Goal: Task Accomplishment & Management: Use online tool/utility

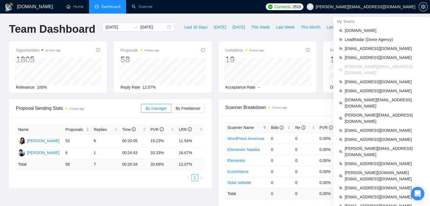
click at [366, 7] on span "[PERSON_NAME][EMAIL_ADDRESS][DOMAIN_NAME]" at bounding box center [365, 7] width 99 height 0
click at [372, 7] on span "[PERSON_NAME][EMAIL_ADDRESS][DOMAIN_NAME]" at bounding box center [365, 7] width 99 height 0
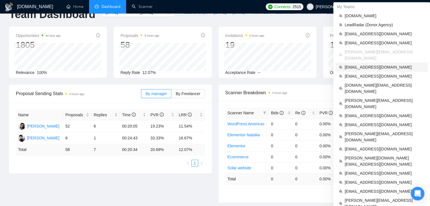
scroll to position [28, 0]
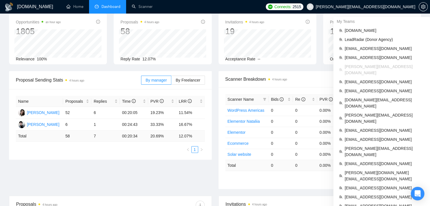
click at [370, 7] on span "[PERSON_NAME][EMAIL_ADDRESS][DOMAIN_NAME]" at bounding box center [365, 7] width 99 height 0
click at [362, 137] on span "[EMAIL_ADDRESS][DOMAIN_NAME]" at bounding box center [385, 140] width 80 height 6
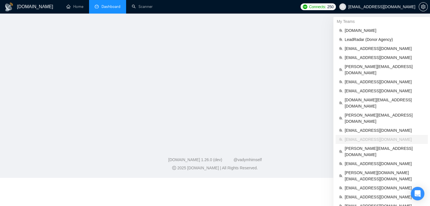
scroll to position [42, 0]
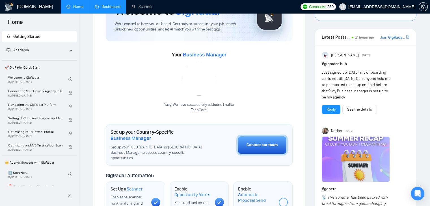
click at [117, 9] on link "Dashboard" at bounding box center [108, 6] width 26 height 5
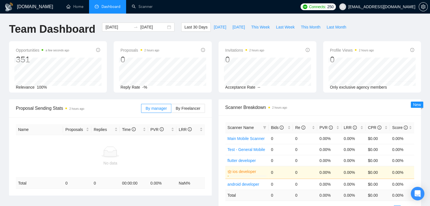
click at [239, 128] on span "Scanner Name" at bounding box center [241, 127] width 26 height 5
click at [113, 29] on input "[DATE]" at bounding box center [118, 27] width 26 height 6
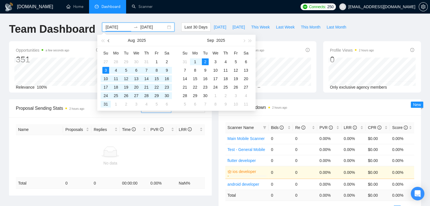
click at [107, 41] on button "button" at bounding box center [109, 40] width 6 height 11
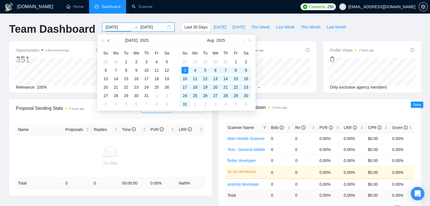
click at [107, 41] on button "button" at bounding box center [109, 40] width 6 height 11
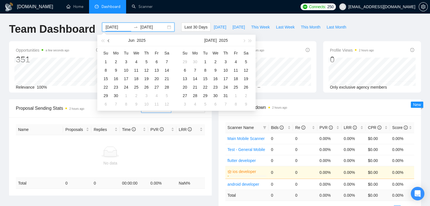
click at [107, 41] on button "button" at bounding box center [109, 40] width 6 height 11
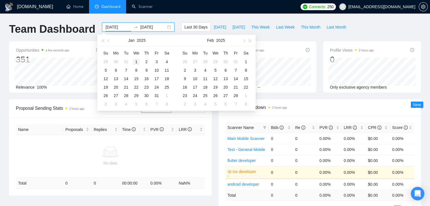
type input "[DATE]"
click at [138, 63] on div "1" at bounding box center [136, 62] width 7 height 7
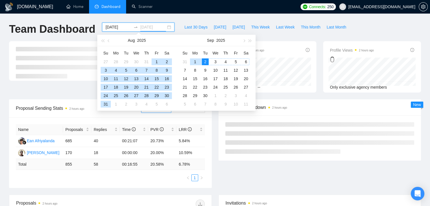
type input "[DATE]"
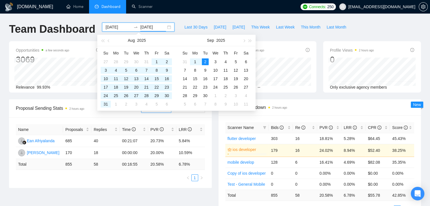
click at [250, 129] on span "Scanner Name" at bounding box center [241, 127] width 26 height 5
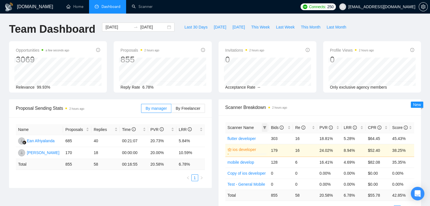
click at [262, 127] on span at bounding box center [265, 128] width 6 height 8
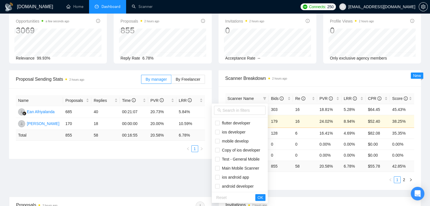
scroll to position [28, 0]
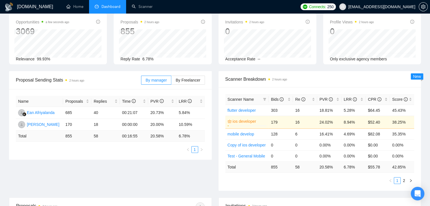
click at [224, 72] on div "Scanner Breakdown 2 hours ago" at bounding box center [319, 79] width 203 height 16
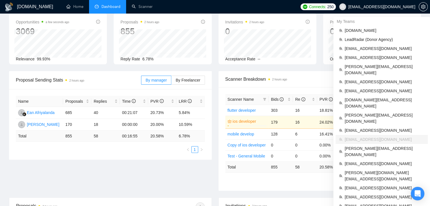
click at [374, 7] on span "[EMAIL_ADDRESS][DOMAIN_NAME]" at bounding box center [381, 7] width 67 height 0
click at [356, 146] on span "[PERSON_NAME][EMAIL_ADDRESS][DOMAIN_NAME]" at bounding box center [385, 152] width 80 height 12
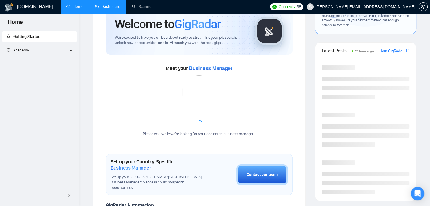
scroll to position [107, 0]
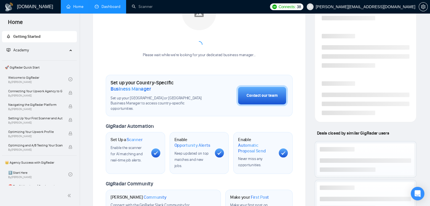
click at [114, 6] on link "Dashboard" at bounding box center [108, 6] width 26 height 5
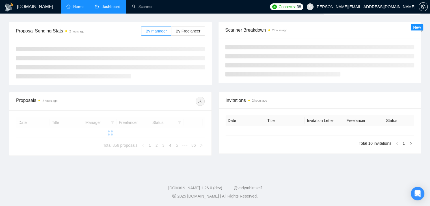
scroll to position [81, 0]
type input "[DATE]"
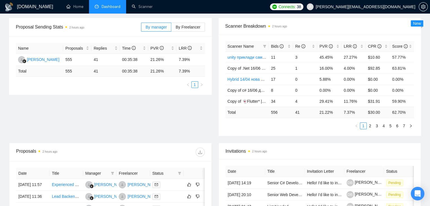
click at [243, 47] on span "Scanner Name" at bounding box center [241, 46] width 26 height 5
click at [264, 45] on icon "filter" at bounding box center [264, 46] width 3 height 3
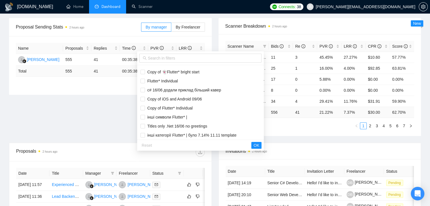
scroll to position [208, 0]
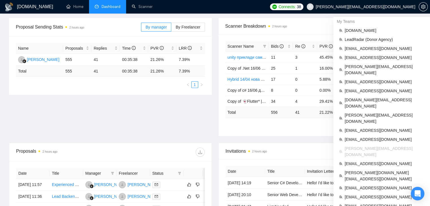
click at [385, 9] on span "[PERSON_NAME][EMAIL_ADDRESS][DOMAIN_NAME]" at bounding box center [360, 7] width 115 height 18
click at [372, 39] on span "LeadRadar (Donor Agency)" at bounding box center [385, 39] width 80 height 6
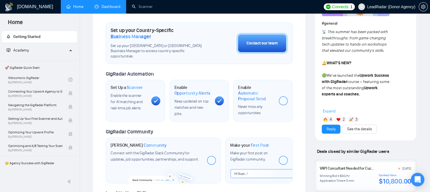
scroll to position [47, 0]
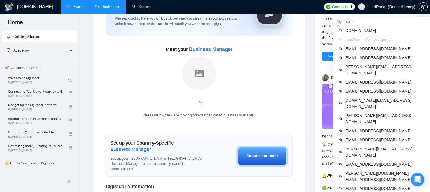
click at [374, 7] on span "LeadRadar (Donor Agency)" at bounding box center [391, 7] width 48 height 0
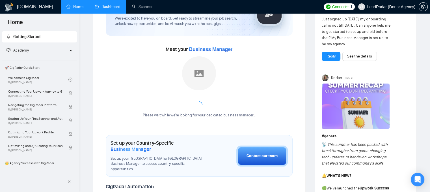
click at [371, 7] on span "LeadRadar (Donor Agency)" at bounding box center [391, 7] width 48 height 0
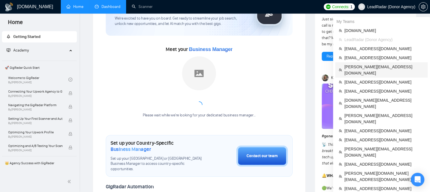
click at [357, 68] on span "[PERSON_NAME][EMAIL_ADDRESS][DOMAIN_NAME]" at bounding box center [384, 70] width 80 height 12
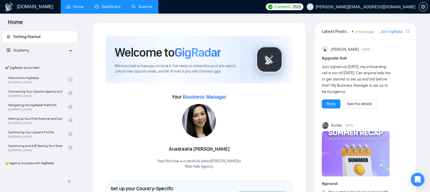
click at [140, 5] on link "Scanner" at bounding box center [142, 6] width 21 height 5
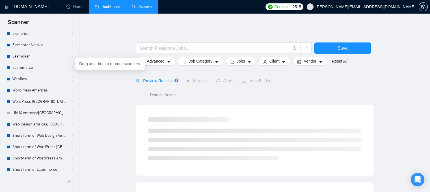
scroll to position [85, 0]
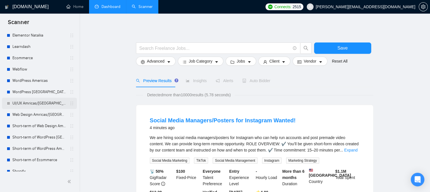
click at [43, 102] on link "UI/UX Amricas/[GEOGRAPHIC_DATA]/[GEOGRAPHIC_DATA]" at bounding box center [39, 103] width 54 height 11
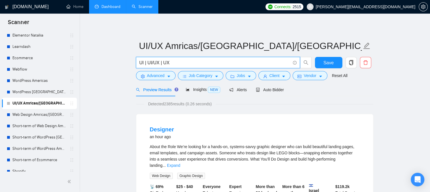
click at [170, 61] on input "UI | UI/UX | UX" at bounding box center [214, 62] width 151 height 7
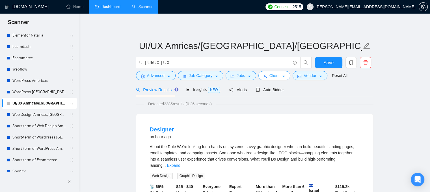
click at [283, 76] on icon "caret-down" at bounding box center [283, 76] width 4 height 4
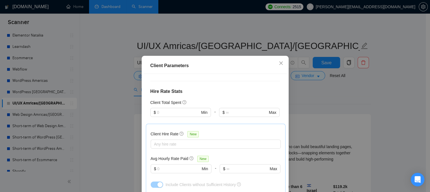
scroll to position [144, 0]
drag, startPoint x: 157, startPoint y: 141, endPoint x: 176, endPoint y: 143, distance: 19.6
click at [176, 155] on h5 "Avg Hourly Rate Paid" at bounding box center [170, 158] width 38 height 6
click at [176, 165] on input "text" at bounding box center [178, 168] width 43 height 6
click at [279, 61] on icon "close" at bounding box center [281, 63] width 5 height 5
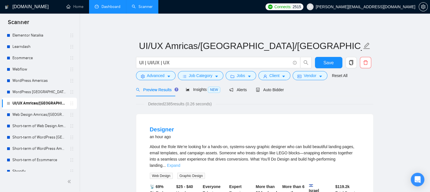
click at [180, 163] on link "Expand" at bounding box center [173, 165] width 13 height 5
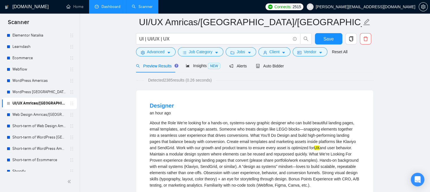
scroll to position [0, 0]
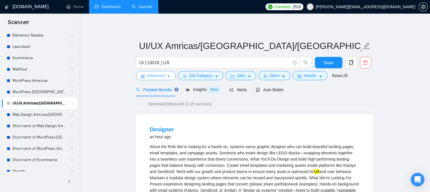
click at [160, 77] on span "Advanced" at bounding box center [156, 75] width 18 height 6
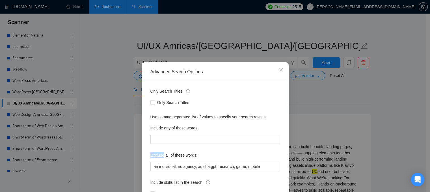
drag, startPoint x: 148, startPoint y: 155, endPoint x: 162, endPoint y: 154, distance: 13.6
click at [162, 154] on label "Exclude all of these words:" at bounding box center [173, 154] width 47 height 9
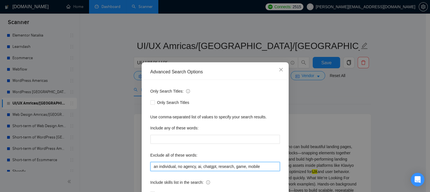
click at [263, 168] on input "an individual, no agency, ai, chatgpt, research, game, mobile" at bounding box center [214, 166] width 129 height 9
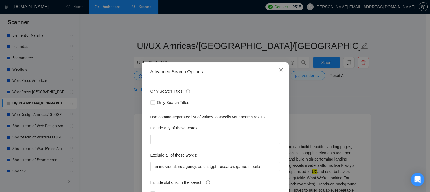
click at [279, 71] on icon "close" at bounding box center [281, 69] width 5 height 5
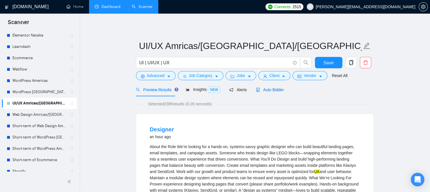
click at [271, 91] on span "Auto Bidder" at bounding box center [270, 89] width 28 height 5
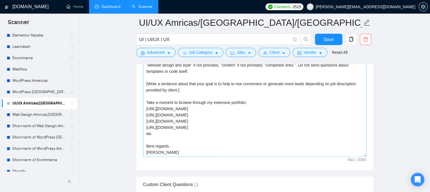
scroll to position [707, 0]
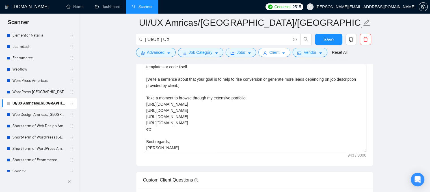
click at [267, 53] on button "Client" at bounding box center [274, 52] width 32 height 9
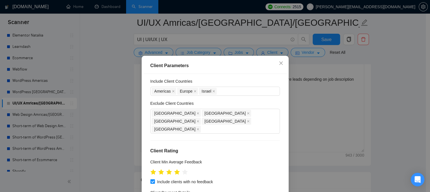
scroll to position [0, 0]
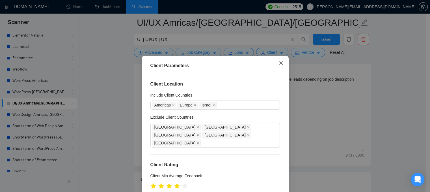
click at [279, 65] on icon "close" at bounding box center [281, 63] width 5 height 5
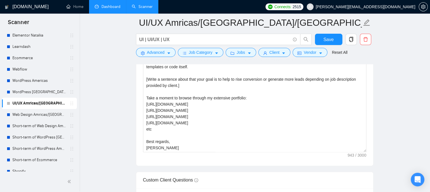
click at [112, 8] on link "Dashboard" at bounding box center [108, 6] width 26 height 5
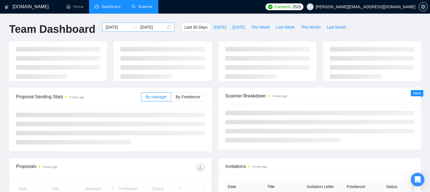
click at [117, 29] on input "[DATE]" at bounding box center [118, 27] width 26 height 6
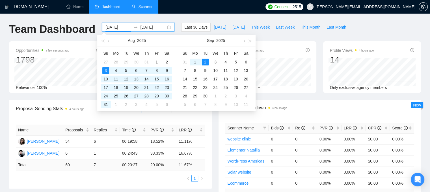
click at [111, 27] on input "[DATE]" at bounding box center [118, 27] width 26 height 6
click at [108, 41] on span "button" at bounding box center [109, 40] width 3 height 3
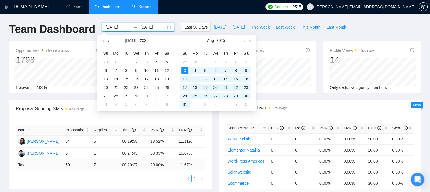
click at [108, 41] on span "button" at bounding box center [109, 40] width 3 height 3
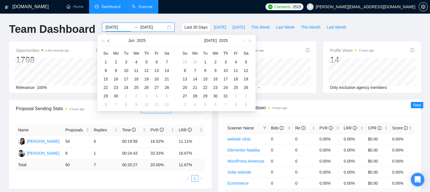
click at [108, 41] on span "button" at bounding box center [109, 40] width 3 height 3
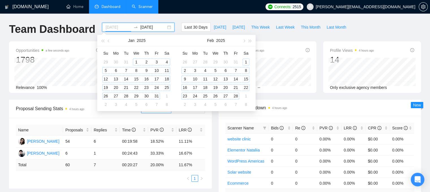
type input "[DATE]"
click at [136, 60] on div "1" at bounding box center [136, 62] width 7 height 7
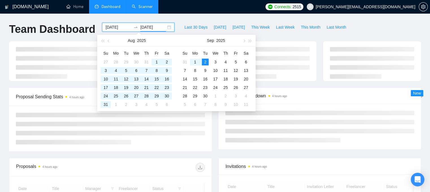
click at [199, 18] on div "[DOMAIN_NAME] Home Dashboard Scanner Connects: 2515 [PERSON_NAME][EMAIL_ADDRESS…" at bounding box center [215, 194] width 430 height 389
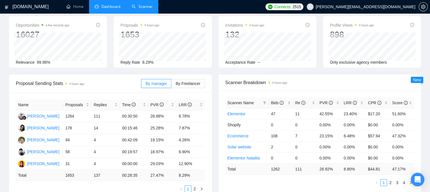
scroll to position [28, 0]
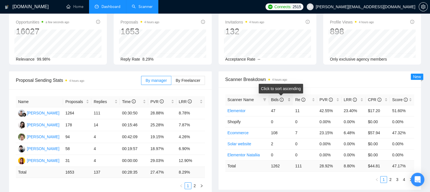
click at [288, 99] on div "Bids" at bounding box center [281, 99] width 20 height 6
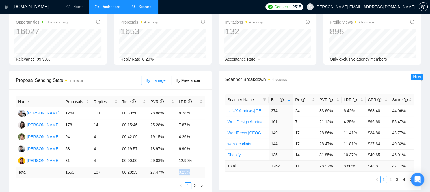
drag, startPoint x: 176, startPoint y: 172, endPoint x: 188, endPoint y: 172, distance: 12.2
click at [188, 172] on tr "Total 1653 137 00:28:35 27.47 % 8.29 %" at bounding box center [110, 171] width 189 height 11
click at [265, 101] on span at bounding box center [265, 99] width 6 height 8
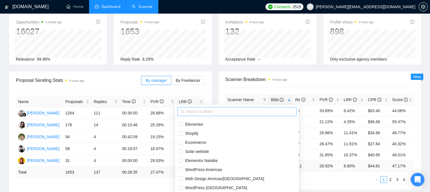
click at [207, 109] on input "text" at bounding box center [239, 111] width 107 height 6
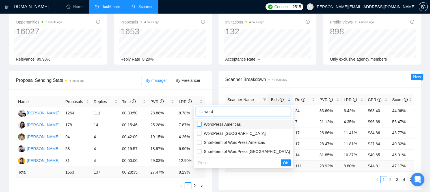
type input "word"
click at [199, 123] on input "checkbox" at bounding box center [199, 124] width 5 height 5
checkbox input "true"
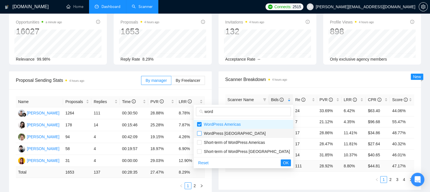
click at [198, 134] on input "checkbox" at bounding box center [199, 133] width 5 height 5
checkbox input "true"
click at [283, 162] on span "OK" at bounding box center [286, 162] width 6 height 6
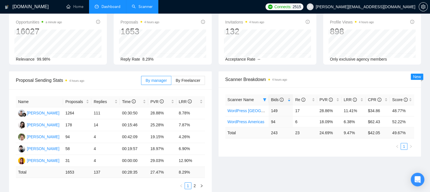
click at [298, 150] on div "Scanner Name Bids Re PVR LRR CPR Score WordPress [GEOGRAPHIC_DATA] 149 17 28.86…" at bounding box center [319, 121] width 203 height 69
drag, startPoint x: 344, startPoint y: 110, endPoint x: 355, endPoint y: 110, distance: 10.7
click at [355, 110] on td "11.41%" at bounding box center [353, 110] width 24 height 11
drag, startPoint x: 380, startPoint y: 112, endPoint x: 369, endPoint y: 112, distance: 11.3
click at [369, 112] on td "$34.86" at bounding box center [377, 110] width 24 height 11
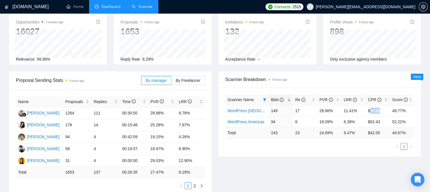
click at [134, 7] on link "Scanner" at bounding box center [142, 6] width 21 height 5
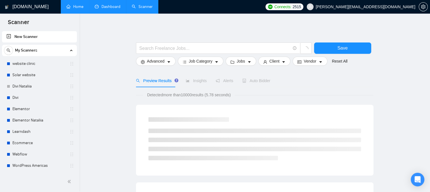
click at [70, 4] on link "Home" at bounding box center [74, 6] width 17 height 5
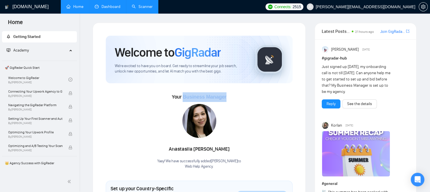
drag, startPoint x: 183, startPoint y: 97, endPoint x: 227, endPoint y: 93, distance: 44.3
click at [227, 93] on div "Your Business Manager [PERSON_NAME] Yaay! We have successfully added [PERSON_NA…" at bounding box center [199, 130] width 187 height 77
click at [138, 5] on link "Scanner" at bounding box center [142, 6] width 21 height 5
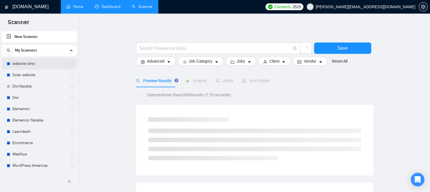
click at [41, 67] on link "website clinic" at bounding box center [39, 63] width 54 height 11
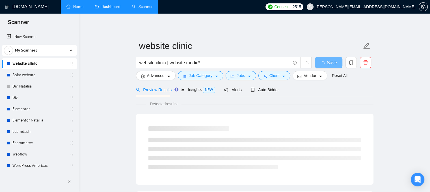
click at [106, 8] on link "Dashboard" at bounding box center [108, 6] width 26 height 5
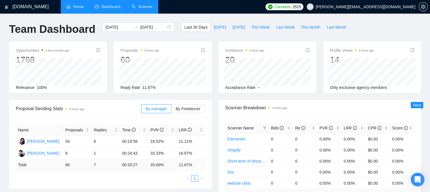
click at [142, 7] on link "Scanner" at bounding box center [142, 6] width 21 height 5
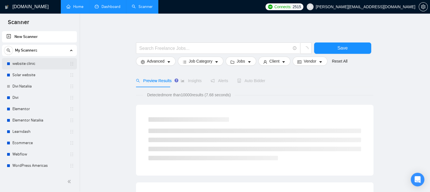
click at [34, 64] on link "website clinic" at bounding box center [39, 63] width 54 height 11
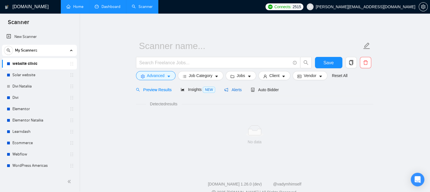
click at [229, 91] on span "Alerts" at bounding box center [233, 89] width 18 height 5
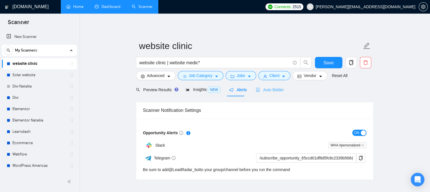
click at [262, 93] on div "Auto Bidder" at bounding box center [270, 89] width 28 height 13
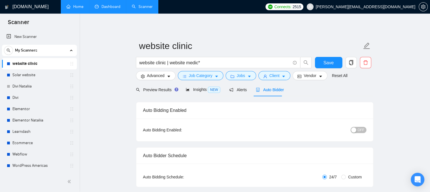
checkbox input "true"
click at [271, 91] on span "Auto Bidder" at bounding box center [270, 89] width 28 height 5
click at [419, 179] on icon "Open Intercom Messenger" at bounding box center [417, 179] width 7 height 7
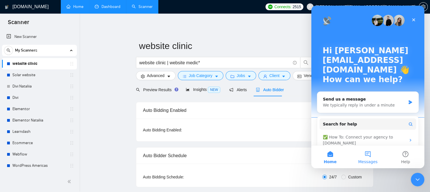
click at [367, 157] on button "Messages" at bounding box center [368, 156] width 38 height 23
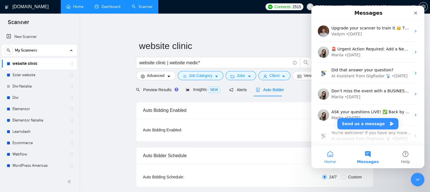
click at [331, 151] on button "Home" at bounding box center [330, 156] width 38 height 23
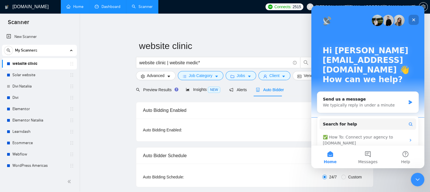
click at [413, 21] on icon "Close" at bounding box center [413, 20] width 5 height 5
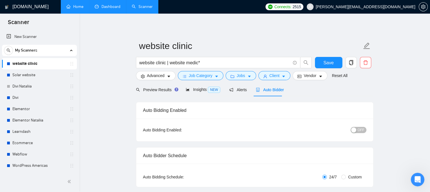
click at [103, 7] on link "Dashboard" at bounding box center [108, 6] width 26 height 5
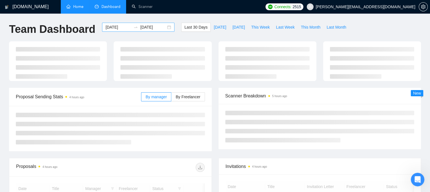
click at [116, 26] on input "[DATE]" at bounding box center [118, 27] width 26 height 6
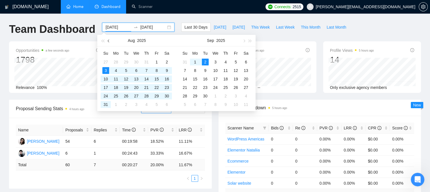
click at [107, 39] on button "button" at bounding box center [109, 40] width 6 height 11
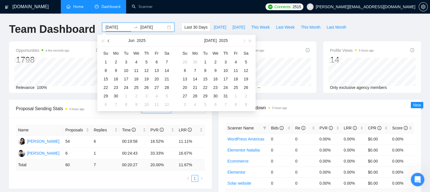
click at [107, 39] on button "button" at bounding box center [109, 40] width 6 height 11
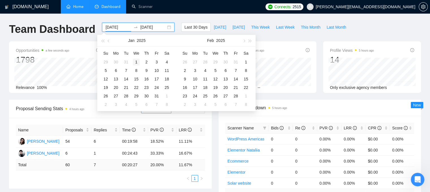
type input "[DATE]"
click at [138, 61] on div "1" at bounding box center [136, 62] width 7 height 7
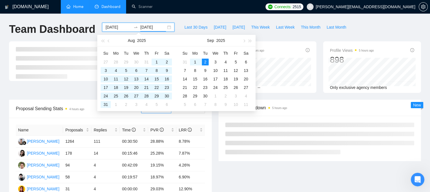
click at [45, 39] on div "Team Dashboard" at bounding box center [52, 32] width 93 height 19
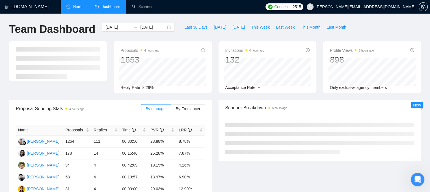
click at [79, 38] on div "Team Dashboard" at bounding box center [52, 32] width 93 height 19
